Goal: Browse casually

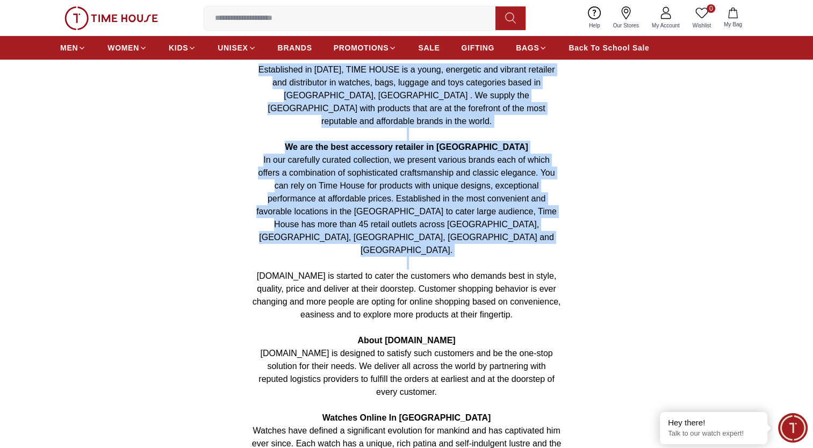
scroll to position [54, 0]
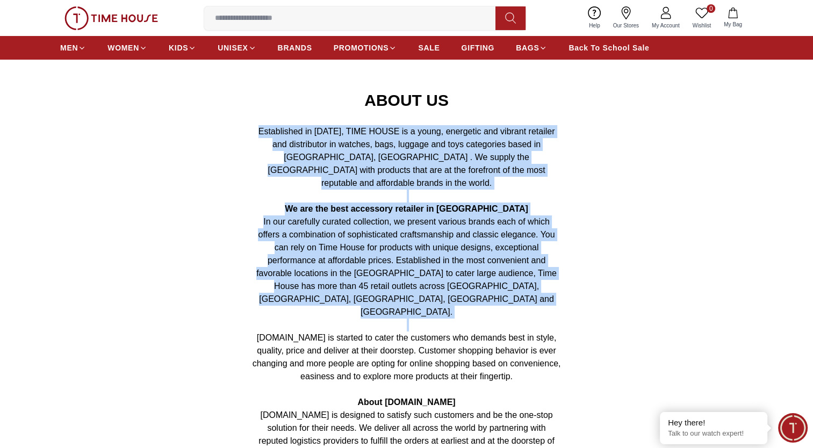
drag, startPoint x: 327, startPoint y: 173, endPoint x: 306, endPoint y: 170, distance: 21.1
click at [327, 173] on span "Established in [DATE], TIME HOUSE is a young, energetic and vibrant retailer an…" at bounding box center [407, 157] width 297 height 61
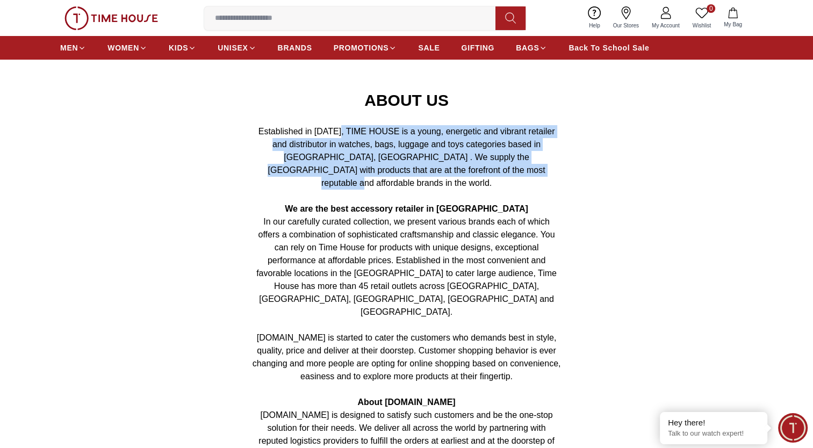
drag, startPoint x: 333, startPoint y: 129, endPoint x: 503, endPoint y: 168, distance: 174.2
click at [503, 168] on p "Established in [DATE], TIME HOUSE is a young, energetic and vibrant retailer an…" at bounding box center [407, 157] width 310 height 64
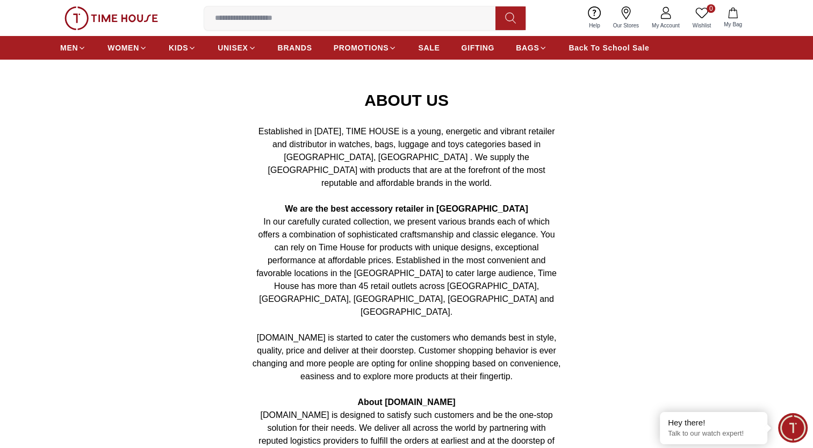
click at [494, 257] on span "In our carefully curated collection, we present various brands each of which of…" at bounding box center [406, 266] width 300 height 99
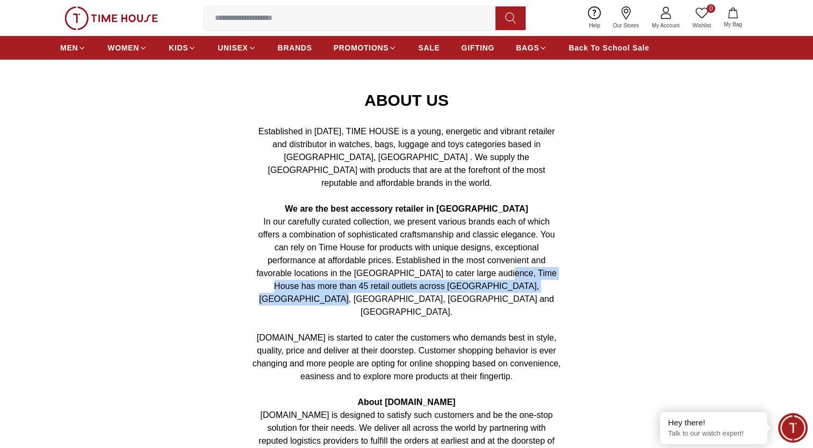
drag, startPoint x: 493, startPoint y: 259, endPoint x: 565, endPoint y: 276, distance: 73.9
copy span "Time House has more than 45 retail outlets across [GEOGRAPHIC_DATA], [GEOGRAPHI…"
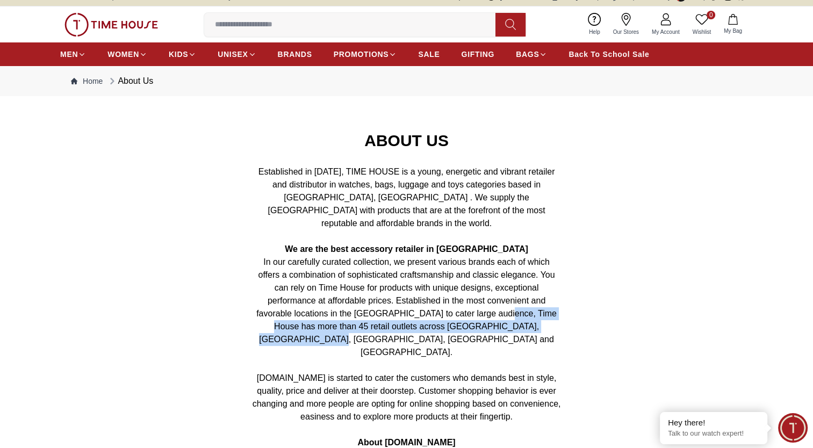
scroll to position [0, 0]
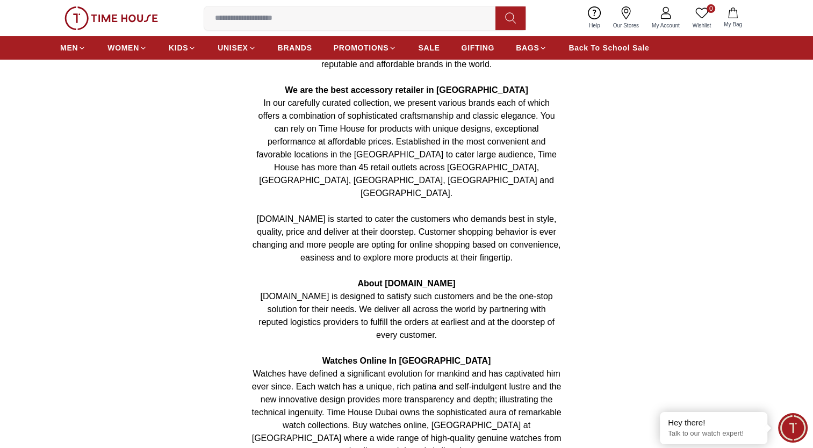
scroll to position [107, 0]
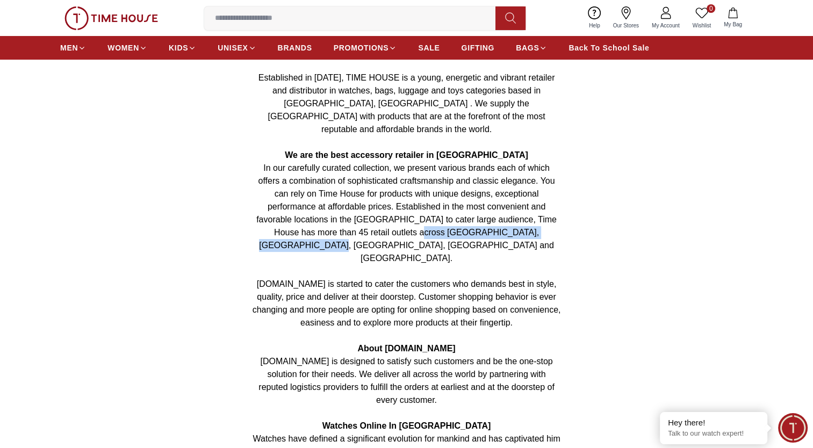
drag, startPoint x: 385, startPoint y: 222, endPoint x: 568, endPoint y: 221, distance: 182.7
copy span "[GEOGRAPHIC_DATA], [GEOGRAPHIC_DATA], [GEOGRAPHIC_DATA], [GEOGRAPHIC_DATA] and …"
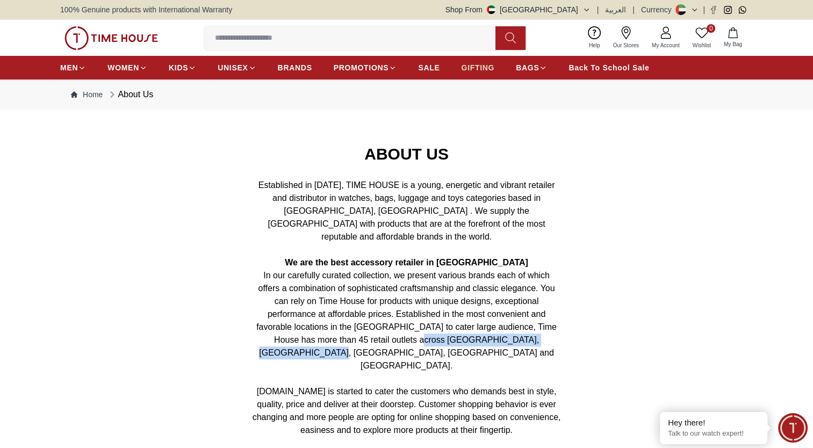
click at [494, 62] on span "GIFTING" at bounding box center [477, 67] width 33 height 11
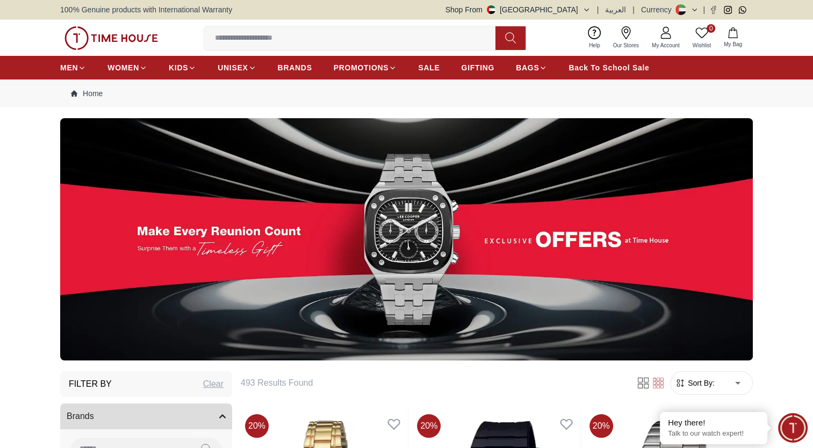
click at [451, 188] on img at bounding box center [406, 239] width 693 height 242
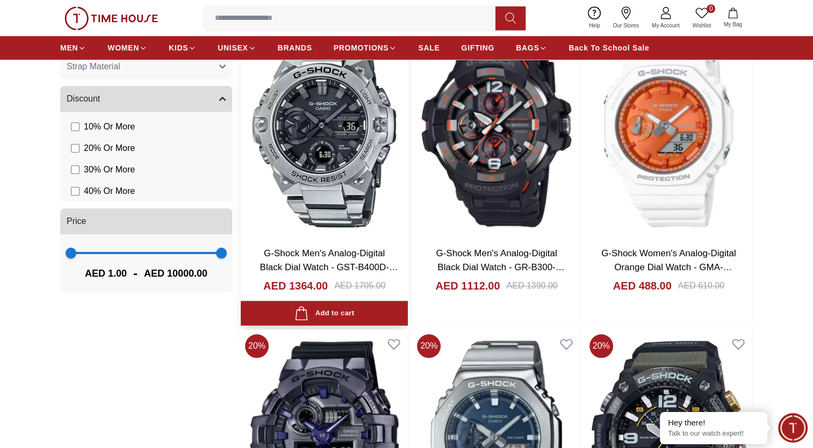
scroll to position [968, 0]
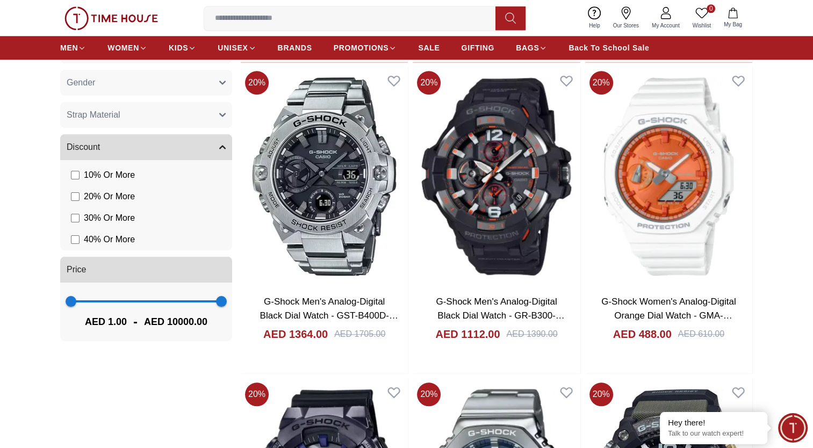
click at [135, 19] on img at bounding box center [111, 18] width 94 height 24
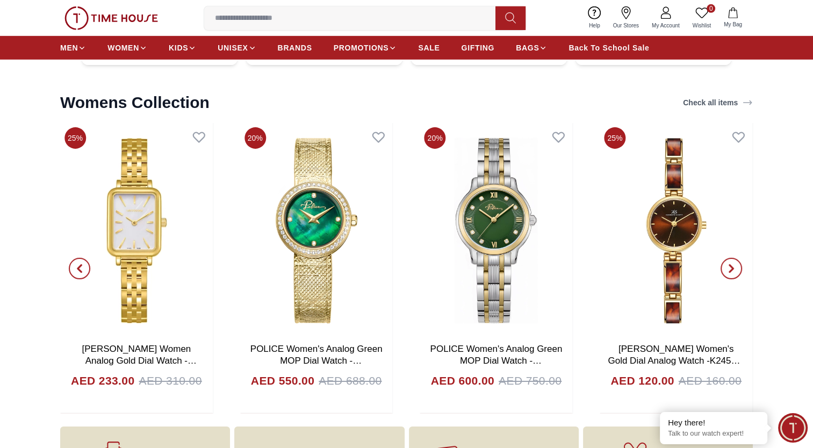
scroll to position [3471, 0]
